Goal: Book appointment/travel/reservation

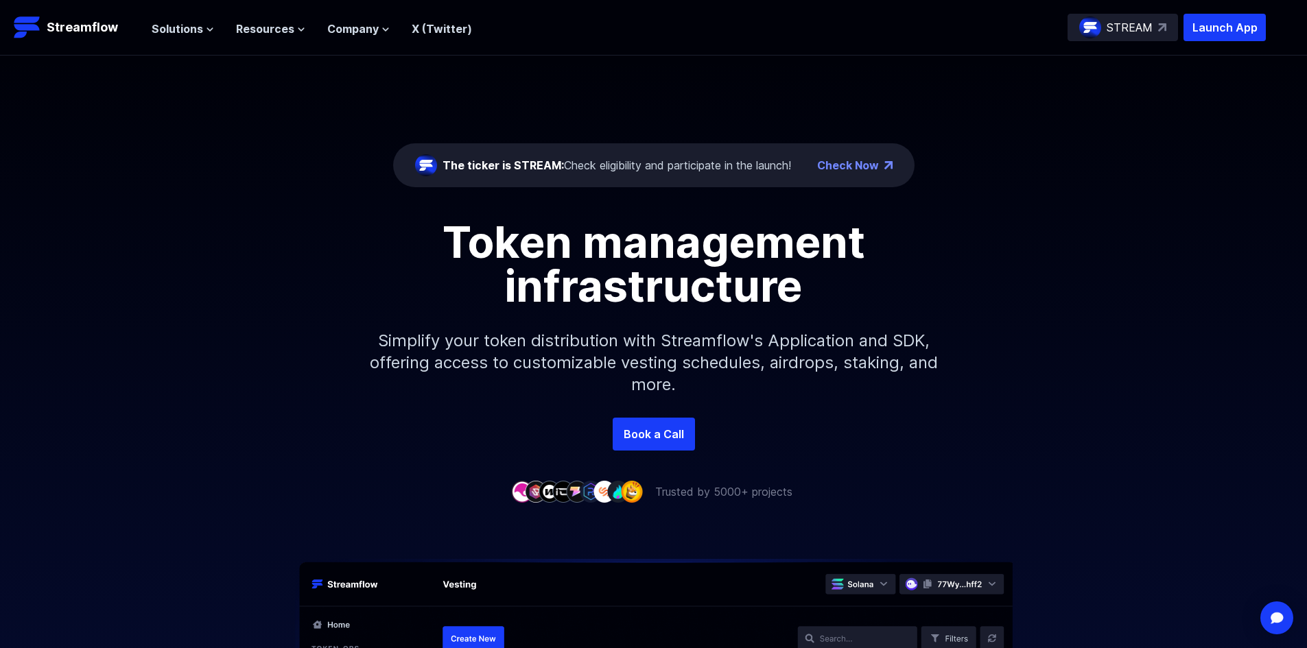
click at [867, 165] on link "Check Now" at bounding box center [848, 165] width 62 height 16
click at [659, 432] on link "Book a Call" at bounding box center [654, 434] width 82 height 33
click at [186, 27] on span "Solutions" at bounding box center [177, 29] width 51 height 16
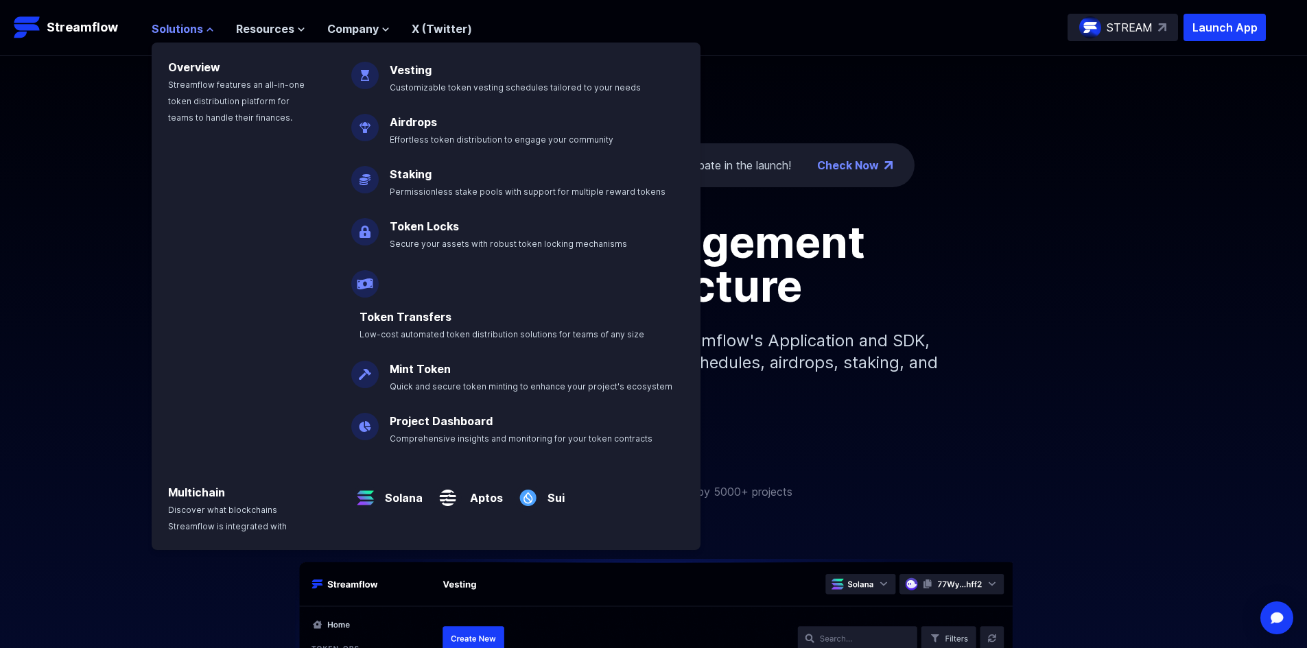
click at [186, 27] on span "Solutions" at bounding box center [177, 29] width 51 height 16
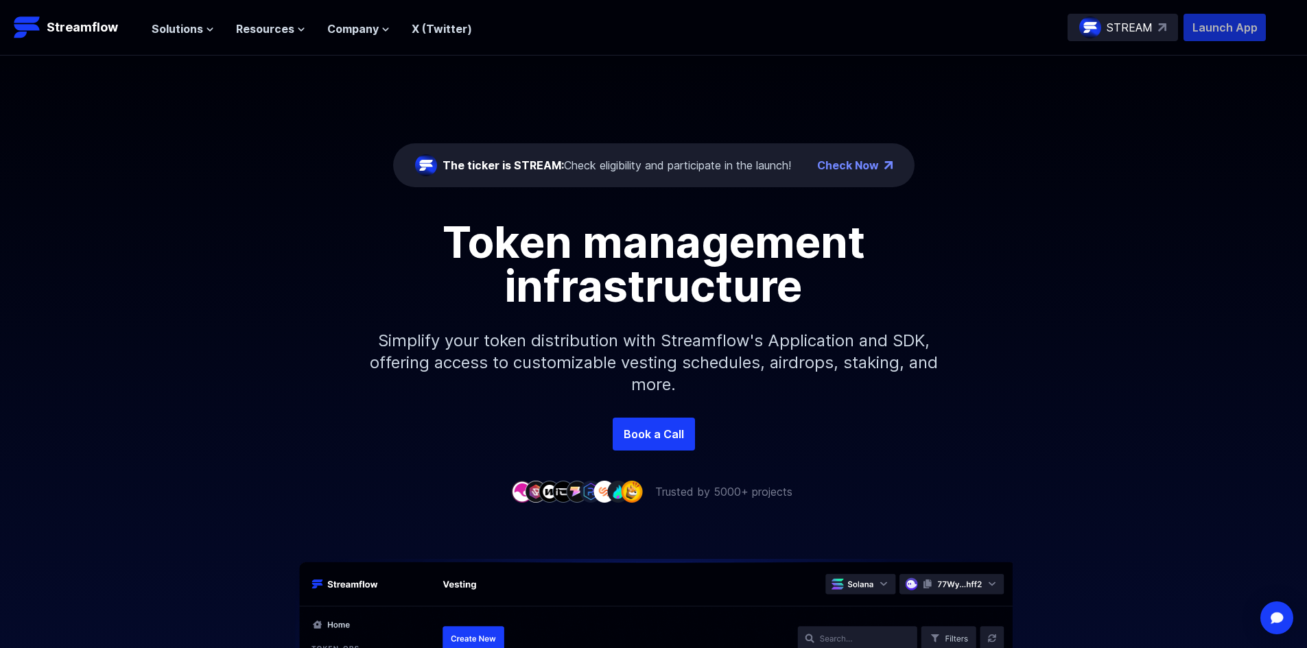
click at [1252, 19] on p "Launch App" at bounding box center [1225, 27] width 82 height 27
